Goal: Communication & Community: Answer question/provide support

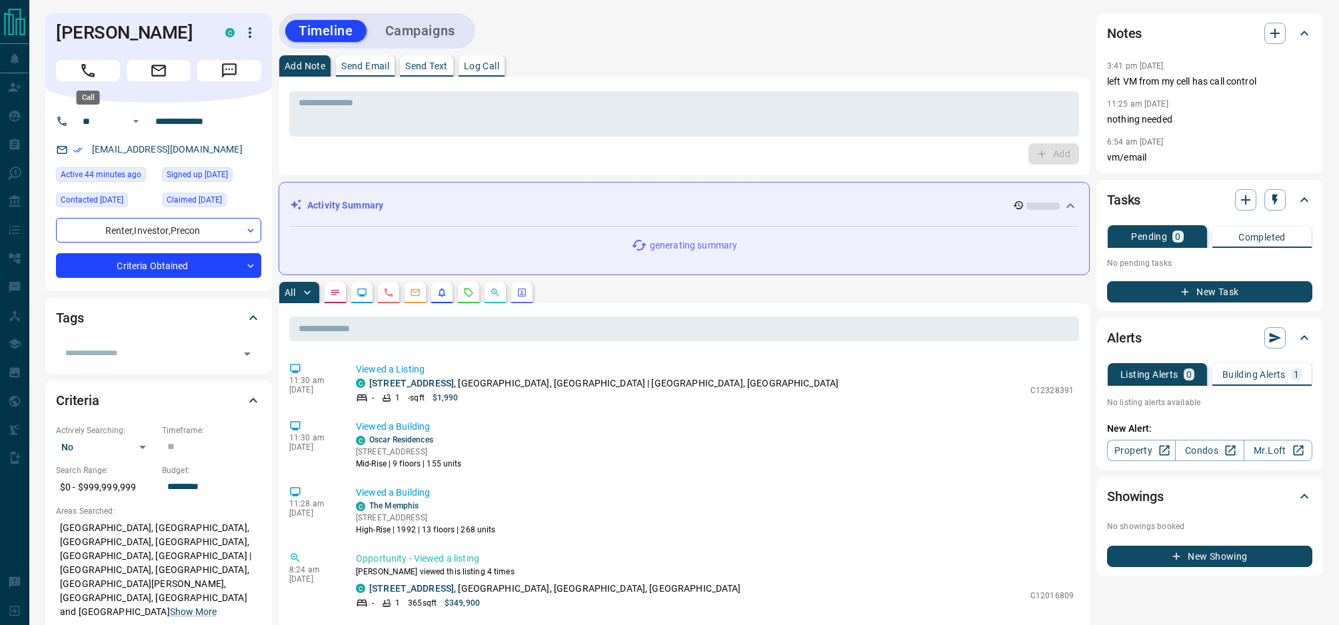
click at [101, 74] on button "Call" at bounding box center [88, 70] width 64 height 21
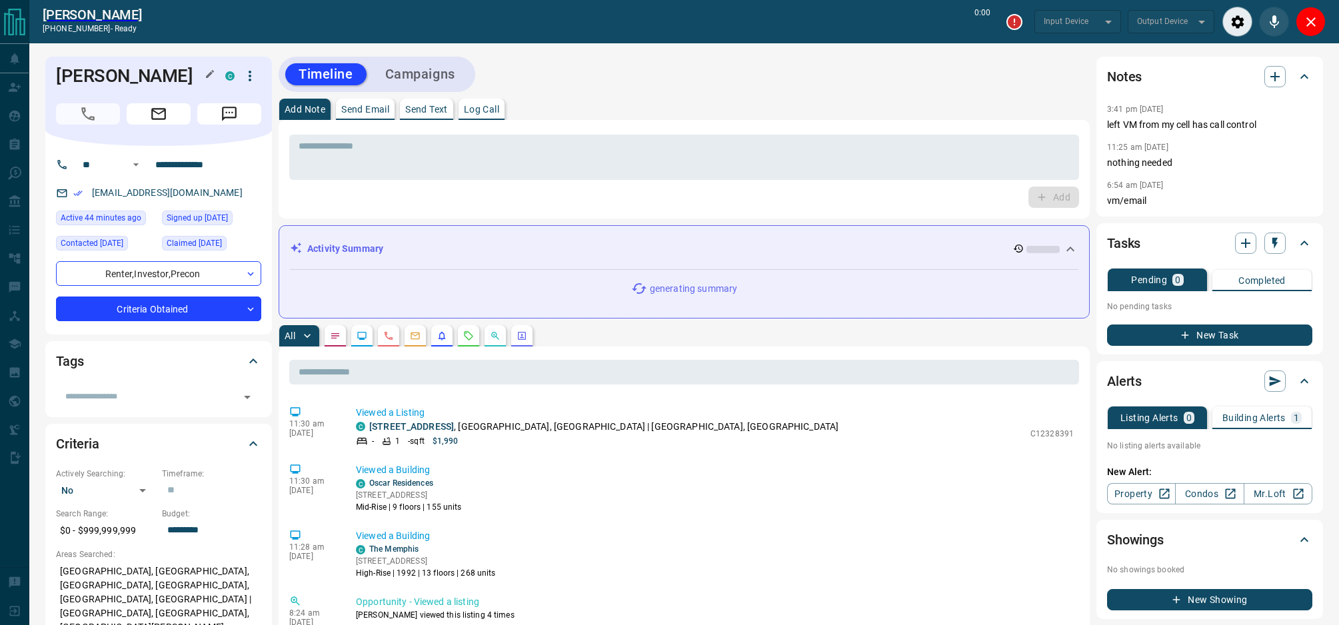
type input "*******"
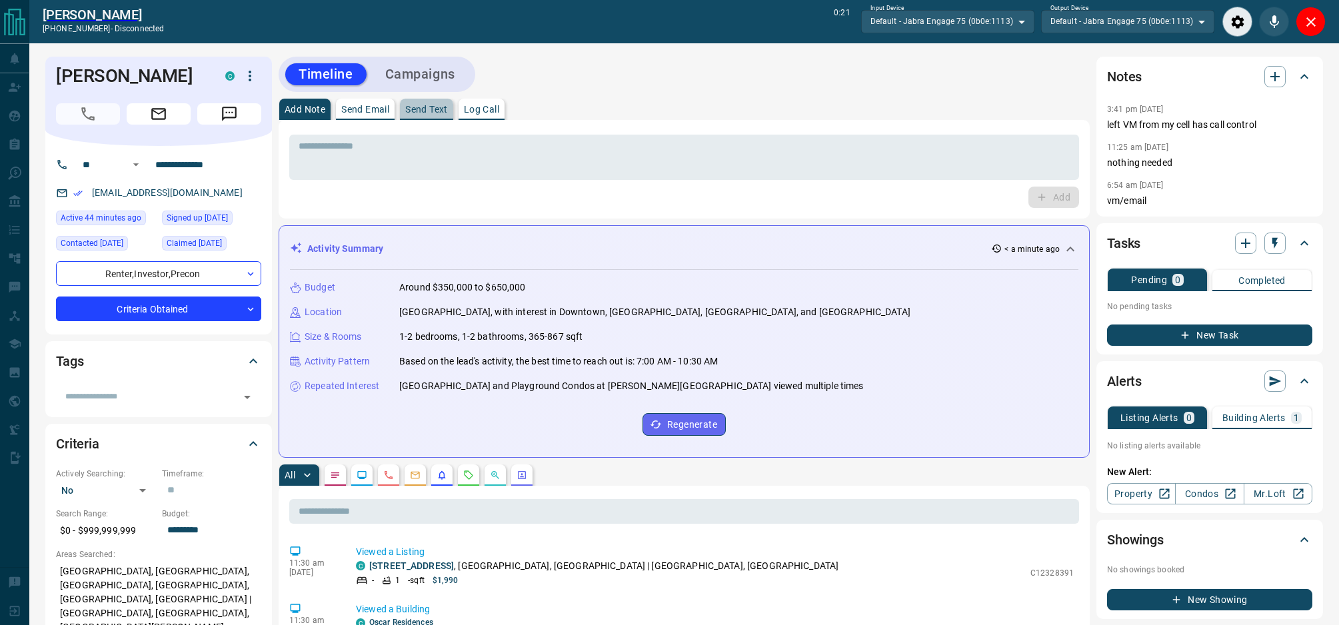
click at [432, 105] on p "Send Text" at bounding box center [426, 109] width 43 height 9
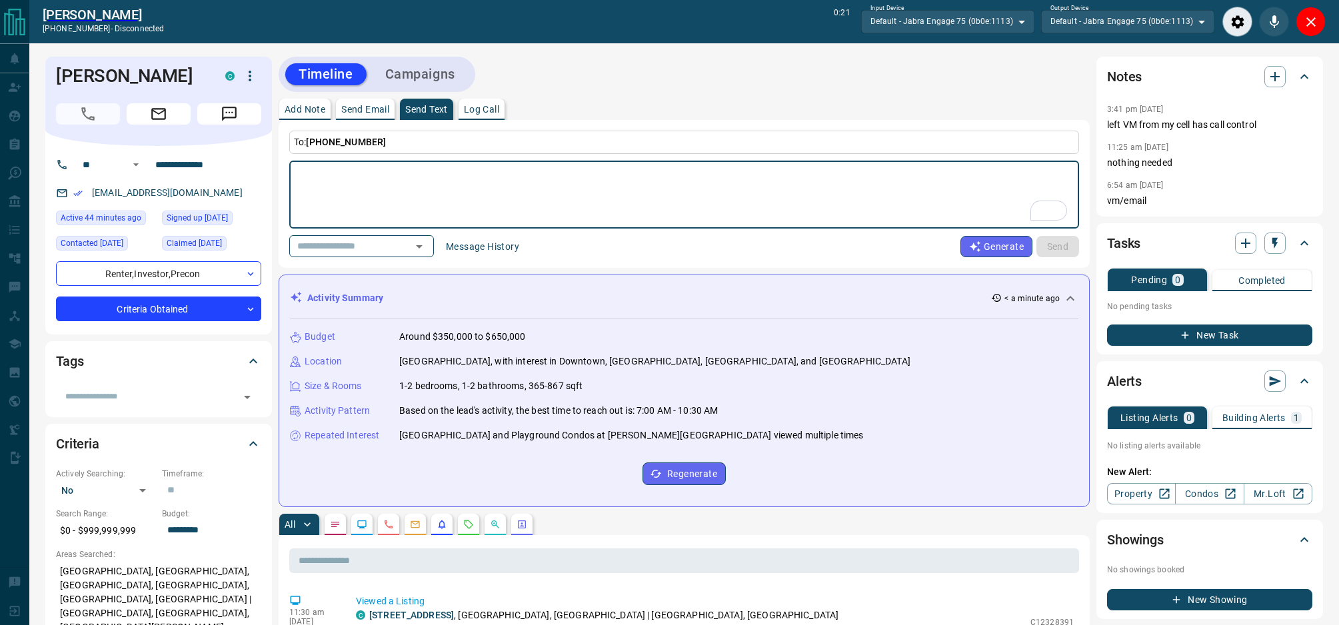
click at [478, 250] on button "Message History" at bounding box center [482, 246] width 89 height 21
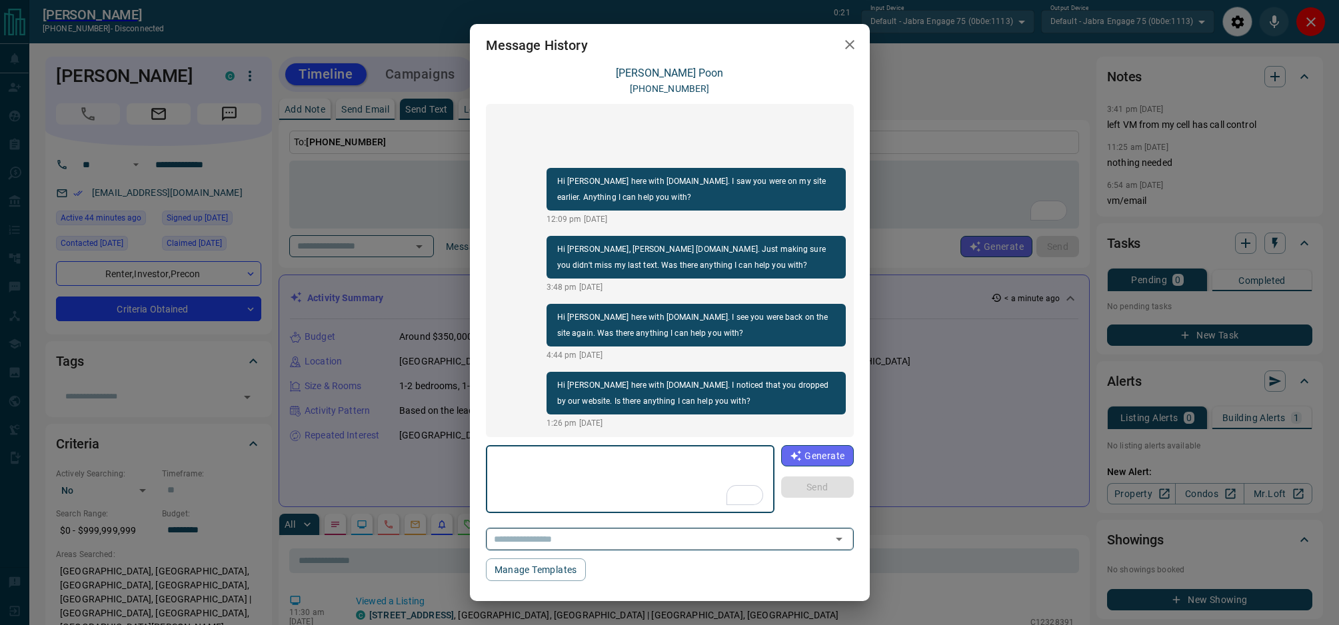
click at [667, 548] on div "​" at bounding box center [670, 539] width 368 height 22
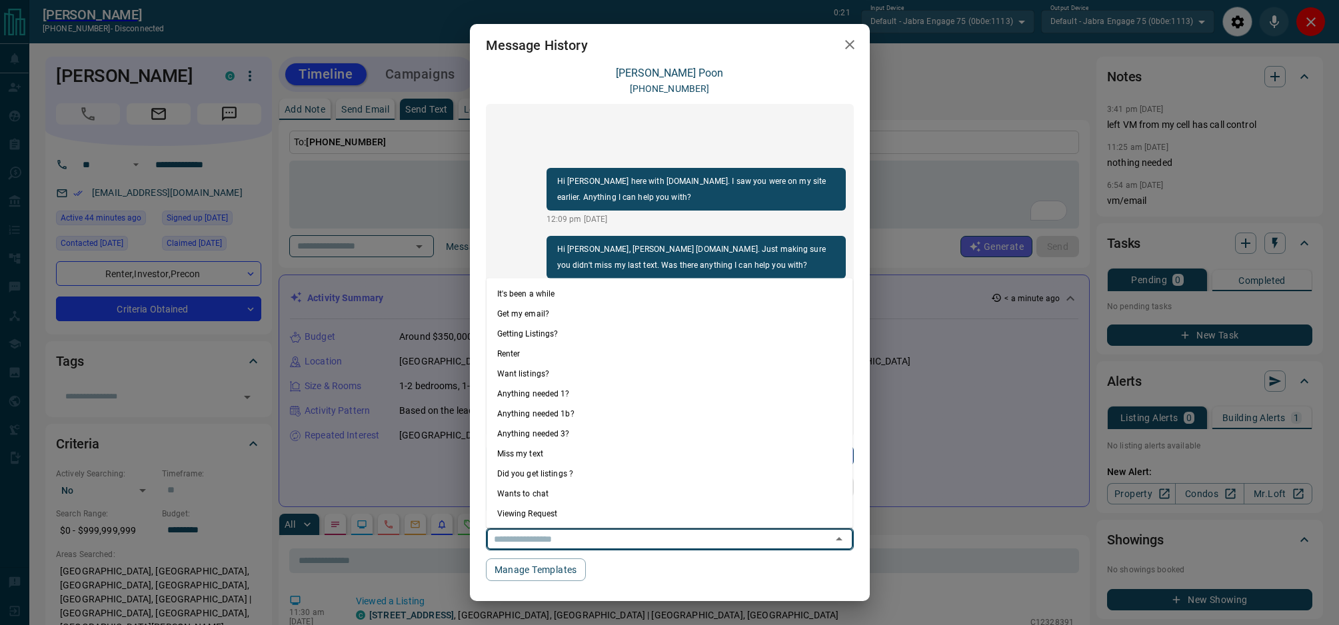
click at [610, 398] on li "Anything needed 1?" at bounding box center [669, 393] width 366 height 20
type textarea "**********"
type input "**********"
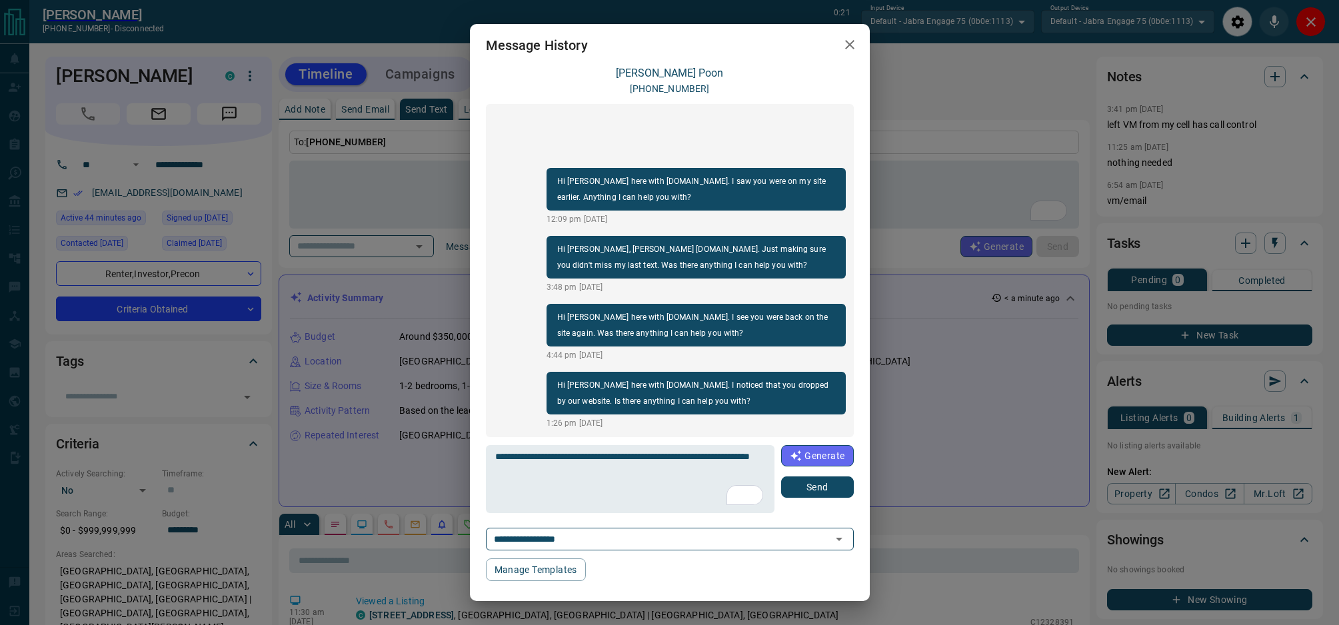
click at [811, 486] on button "Send" at bounding box center [817, 486] width 72 height 21
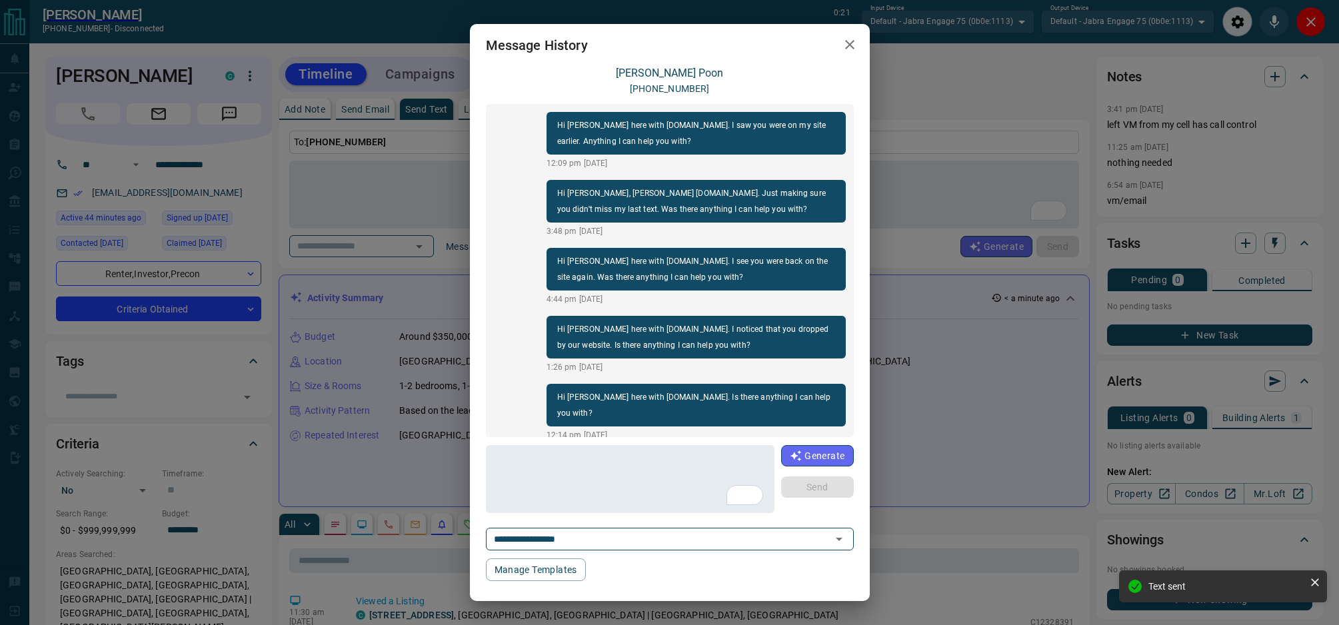
drag, startPoint x: 850, startPoint y: 45, endPoint x: 824, endPoint y: 50, distance: 27.2
click at [850, 45] on icon "button" at bounding box center [850, 45] width 16 height 16
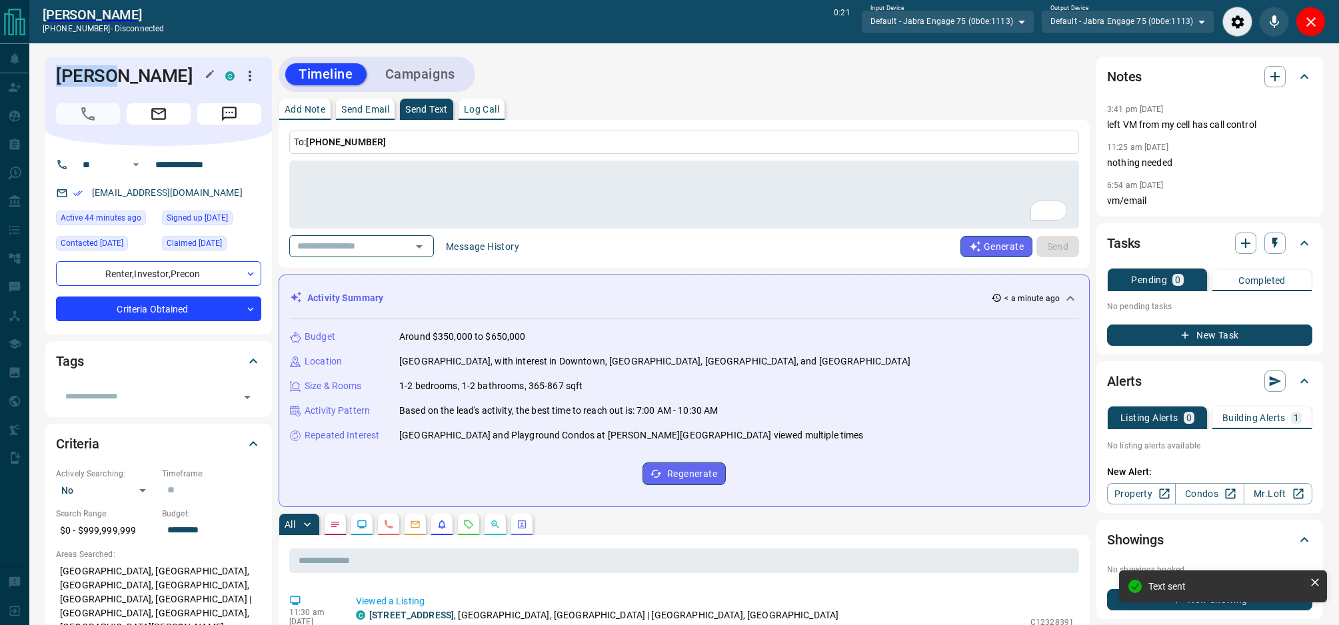
drag, startPoint x: 109, startPoint y: 75, endPoint x: 59, endPoint y: 76, distance: 50.0
click at [59, 76] on h1 "[PERSON_NAME]" at bounding box center [130, 75] width 149 height 21
copy h1 "[PERSON_NAME]"
click at [1275, 248] on icon "button" at bounding box center [1274, 243] width 13 height 13
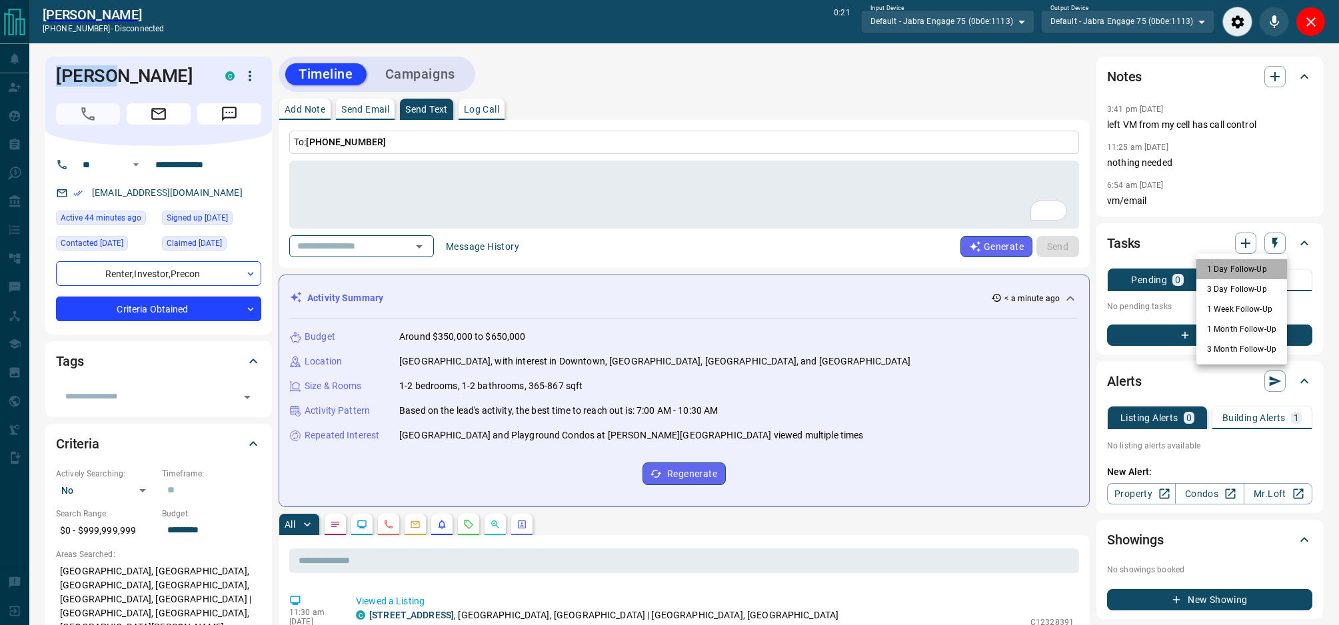
click at [1249, 275] on li "1 Day Follow-Up" at bounding box center [1241, 269] width 91 height 20
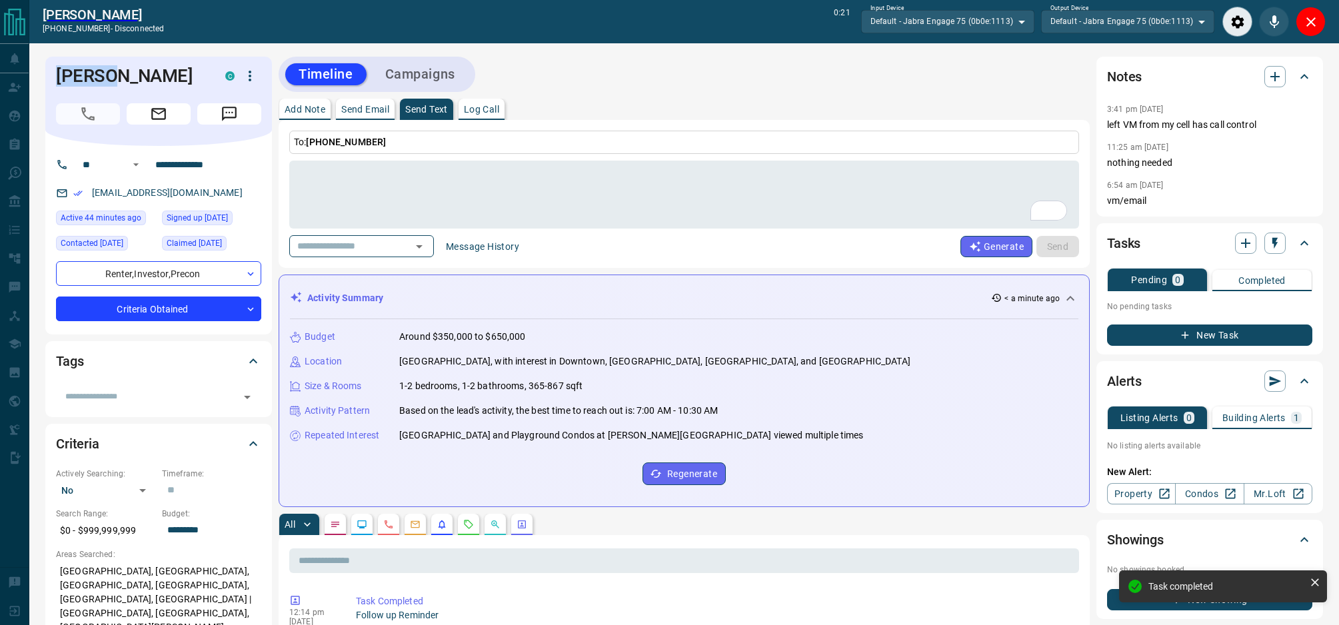
click at [480, 244] on button "Message History" at bounding box center [482, 246] width 89 height 21
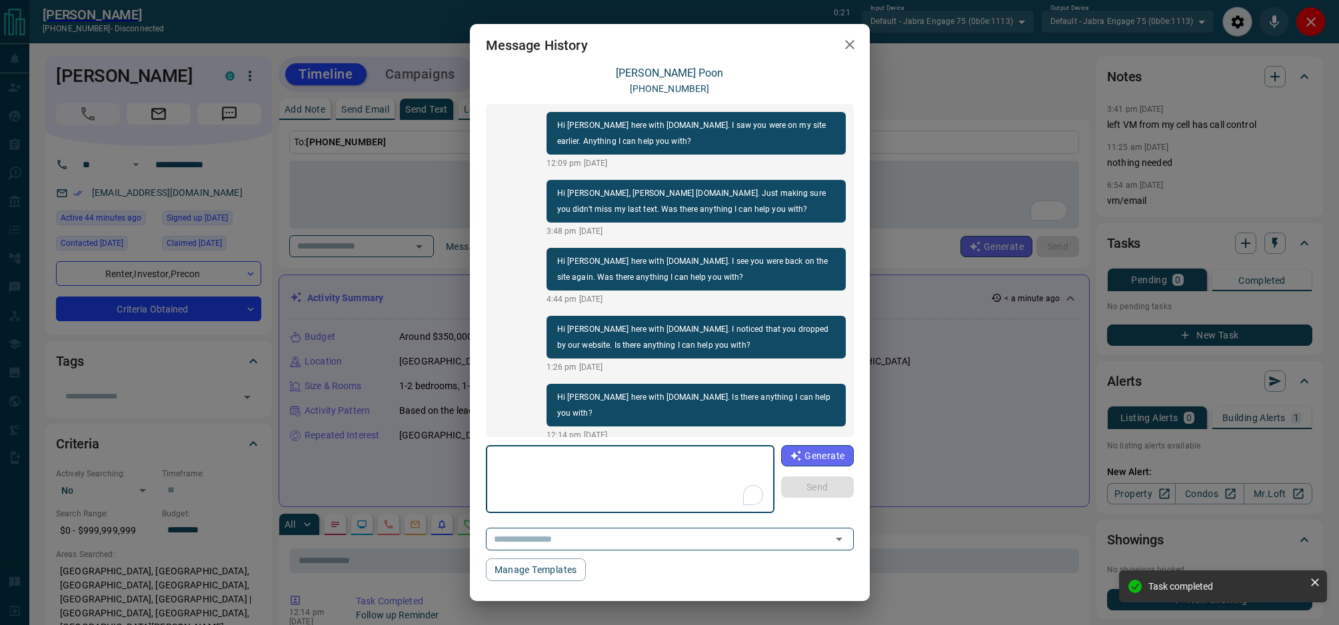
scroll to position [48, 0]
